Goal: Navigation & Orientation: Find specific page/section

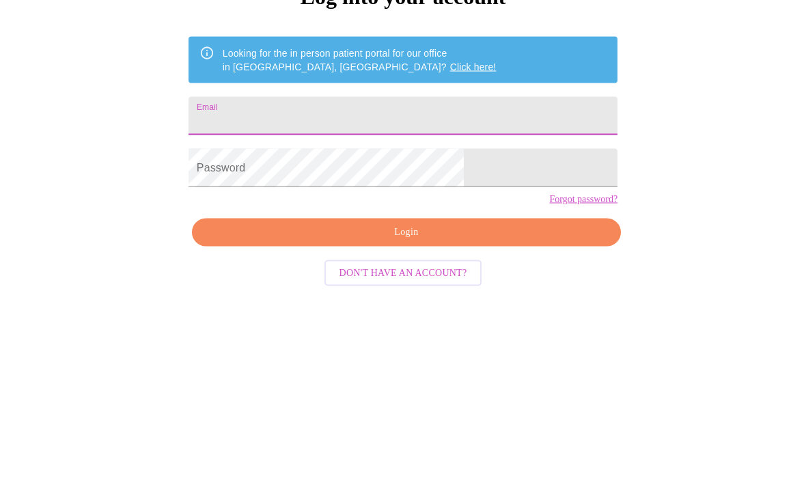
type input "[EMAIL_ADDRESS][DOMAIN_NAME]"
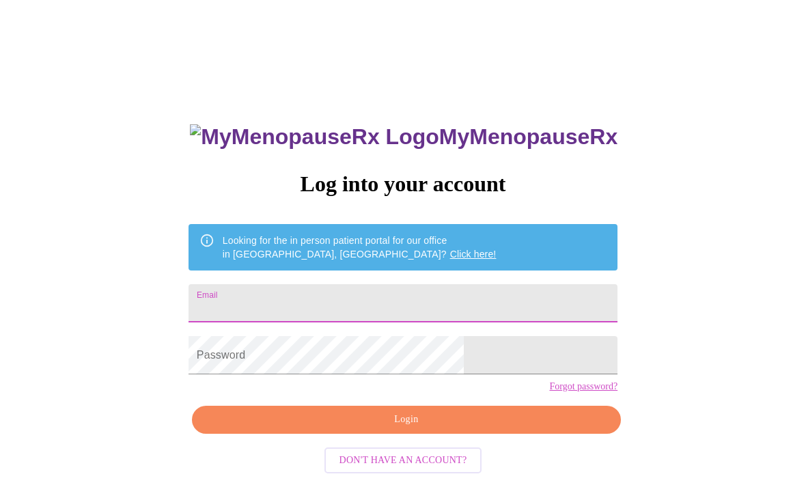
type input "[EMAIL_ADDRESS][DOMAIN_NAME]"
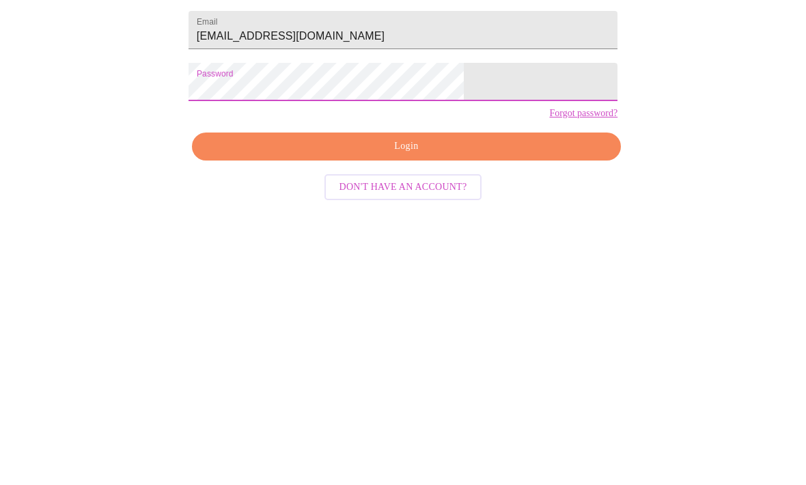
scroll to position [59, 0]
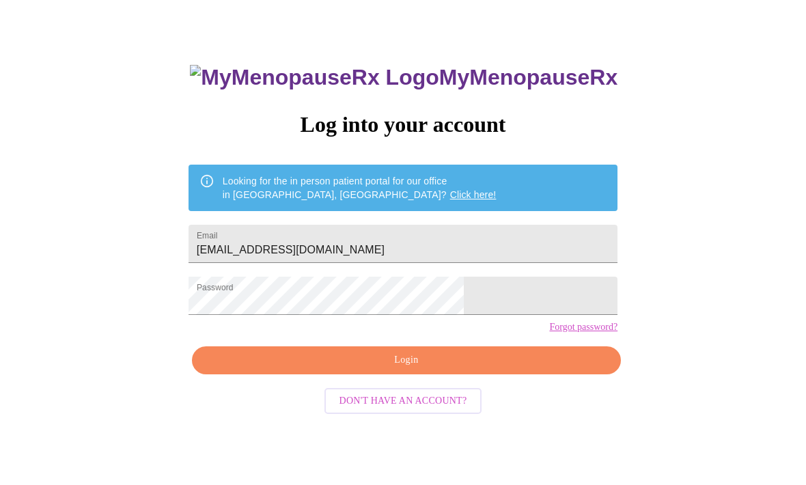
click at [431, 370] on span "Login" at bounding box center [407, 361] width 398 height 17
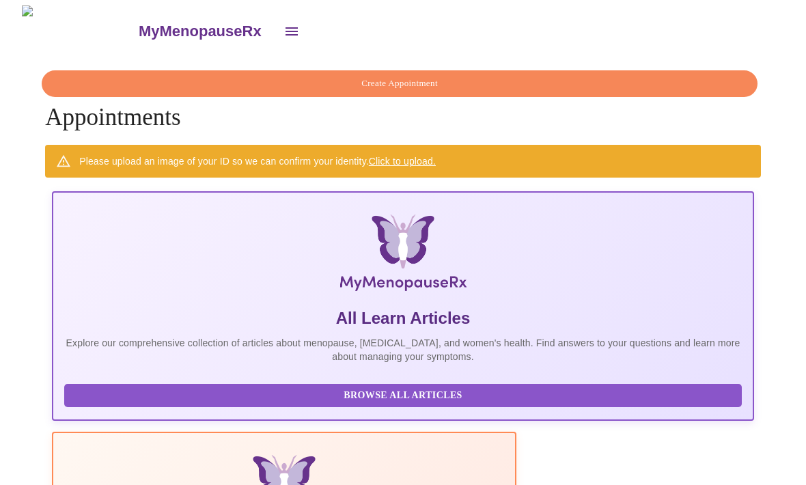
click at [275, 36] on button "open drawer" at bounding box center [291, 31] width 33 height 33
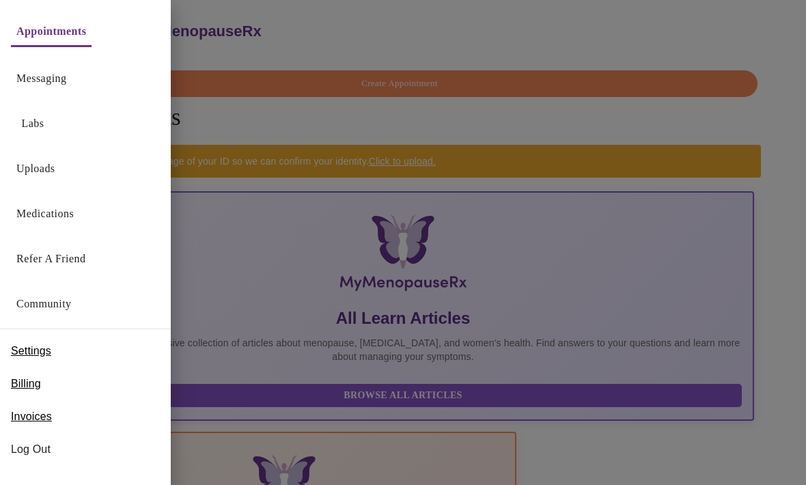
click at [38, 383] on span "Billing" at bounding box center [26, 384] width 30 height 16
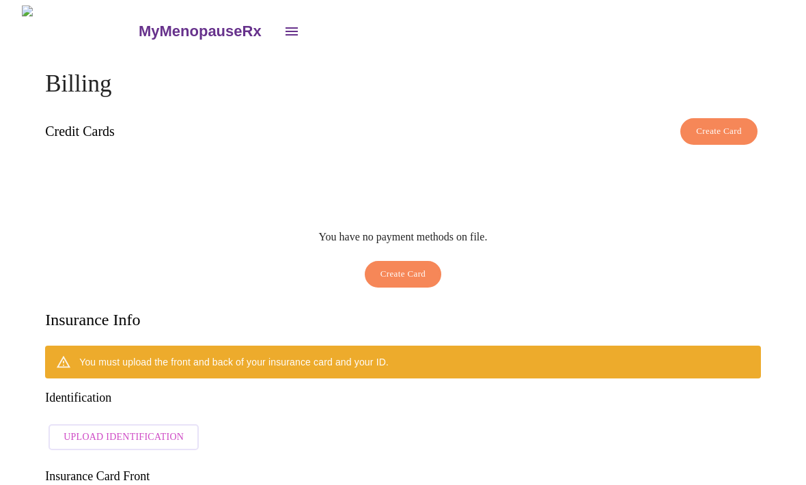
click at [286, 27] on icon "open drawer" at bounding box center [292, 31] width 12 height 8
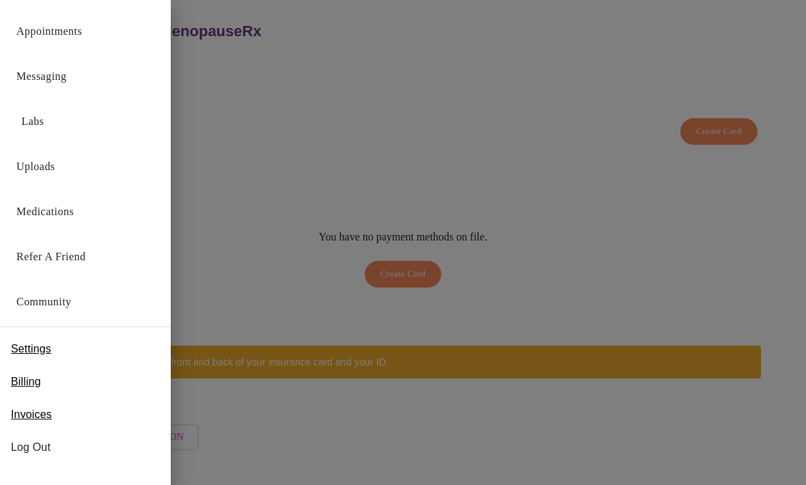
click at [39, 124] on link "Labs" at bounding box center [33, 121] width 23 height 19
